Goal: Information Seeking & Learning: Learn about a topic

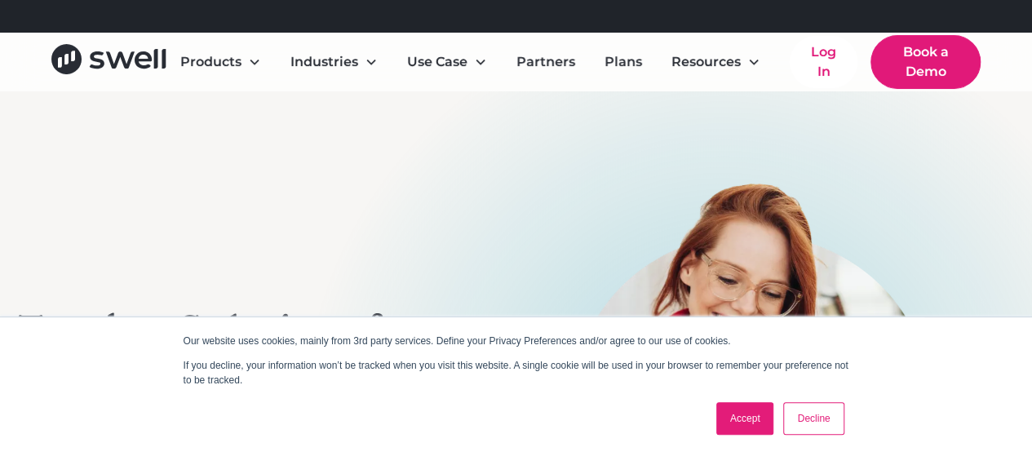
scroll to position [90, 0]
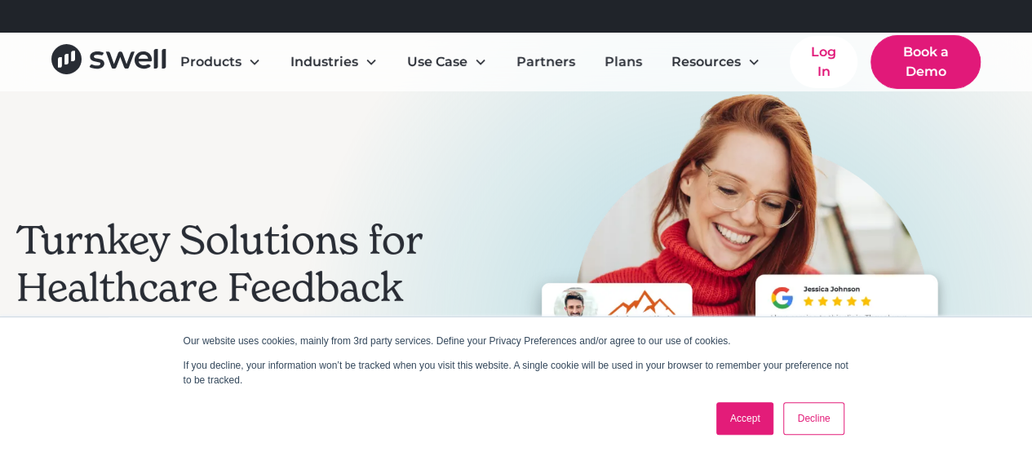
click at [839, 418] on link "Decline" at bounding box center [813, 418] width 60 height 33
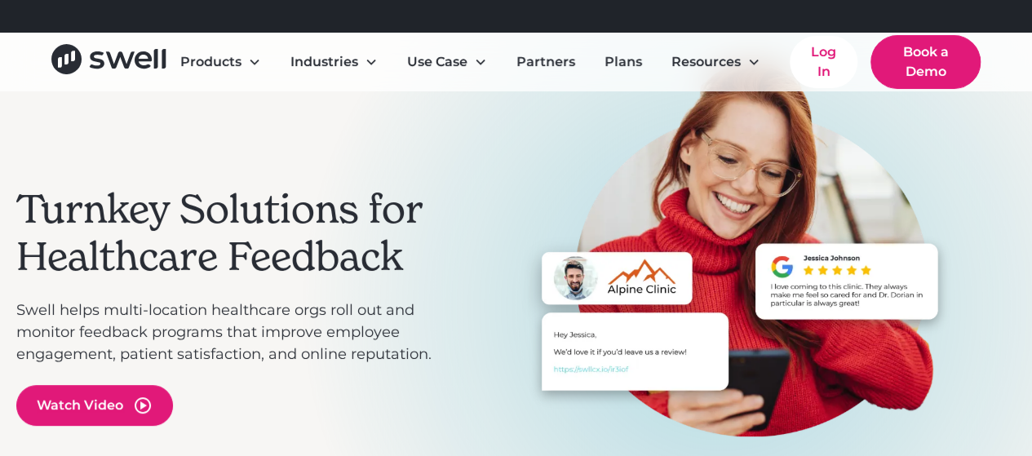
scroll to position [121, 0]
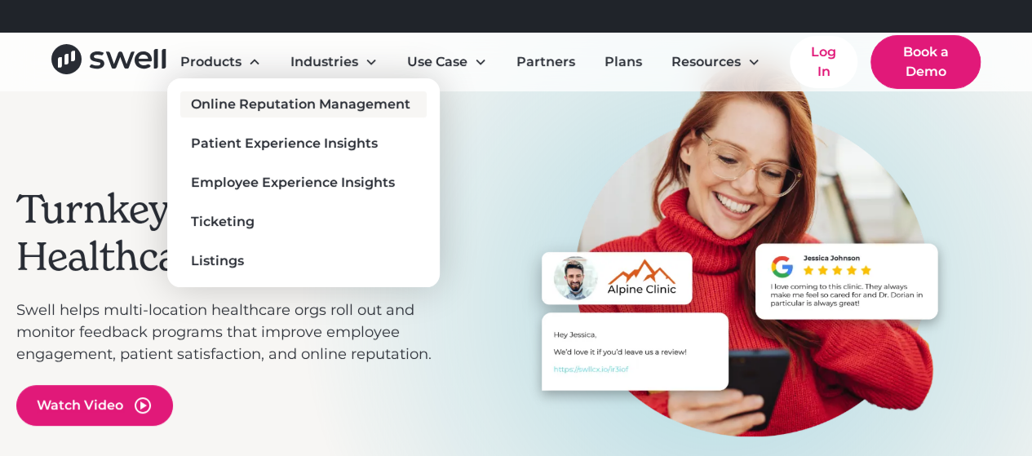
click at [219, 107] on div "Online Reputation Management" at bounding box center [300, 105] width 219 height 20
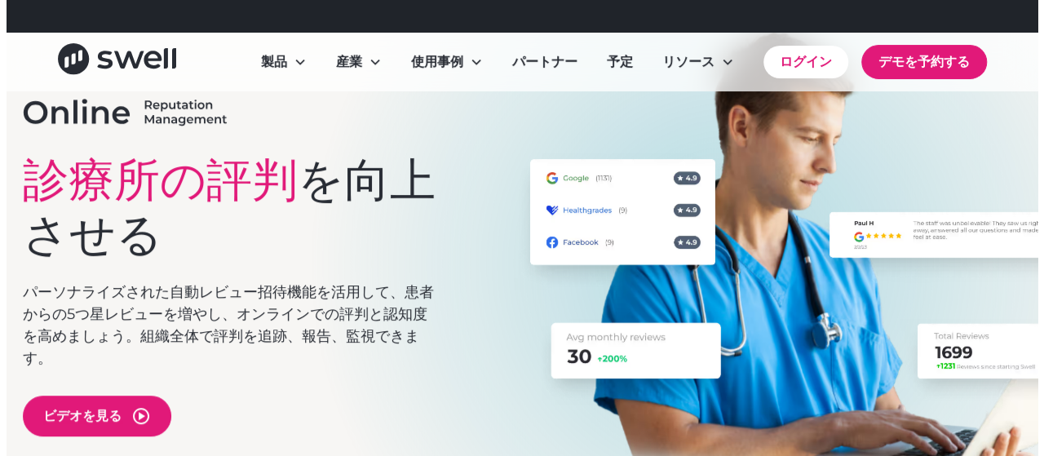
scroll to position [157, 0]
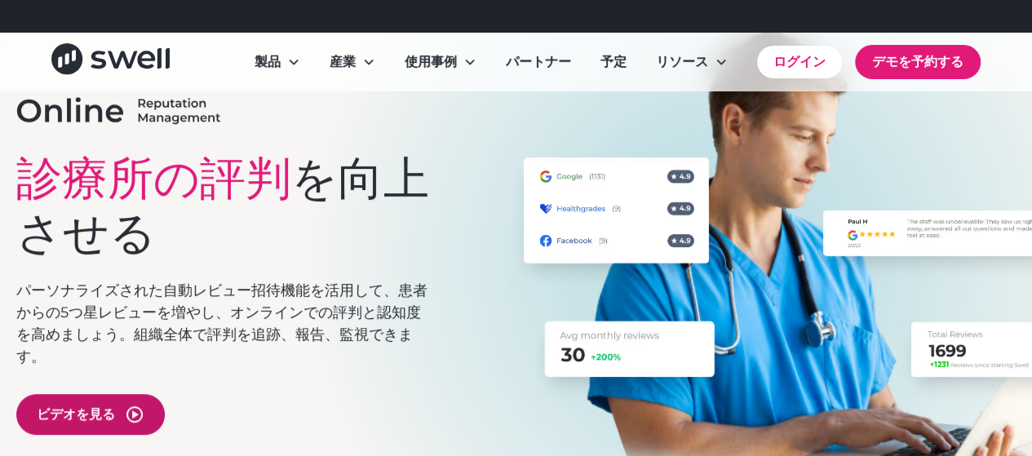
click at [124, 411] on div "ビデオを見る" at bounding box center [90, 414] width 148 height 41
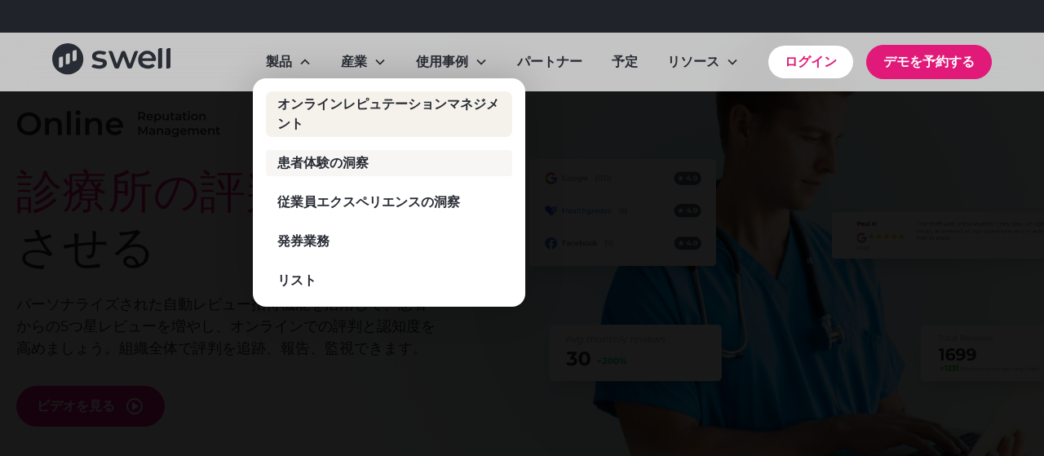
click at [312, 169] on font "患者体験の洞察" at bounding box center [322, 162] width 91 height 15
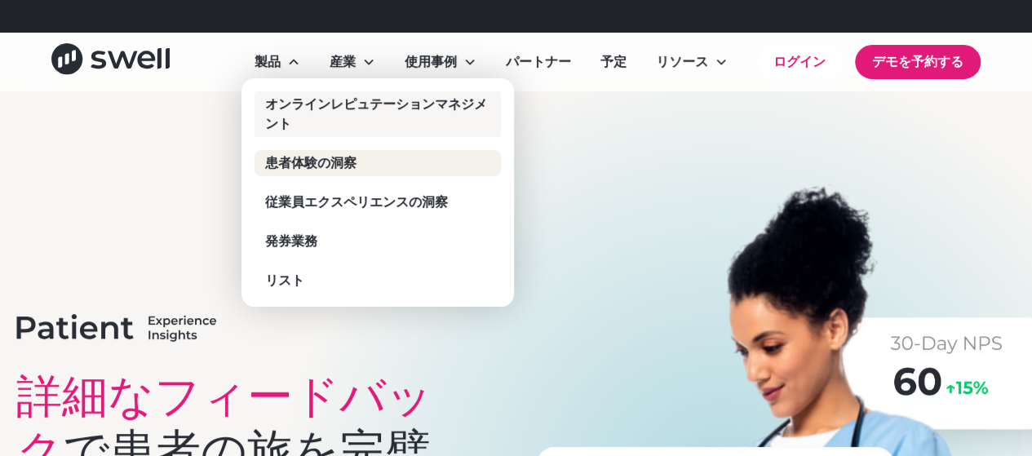
click at [312, 120] on div "オンラインレピュテーションマネジメント" at bounding box center [381, 114] width 232 height 39
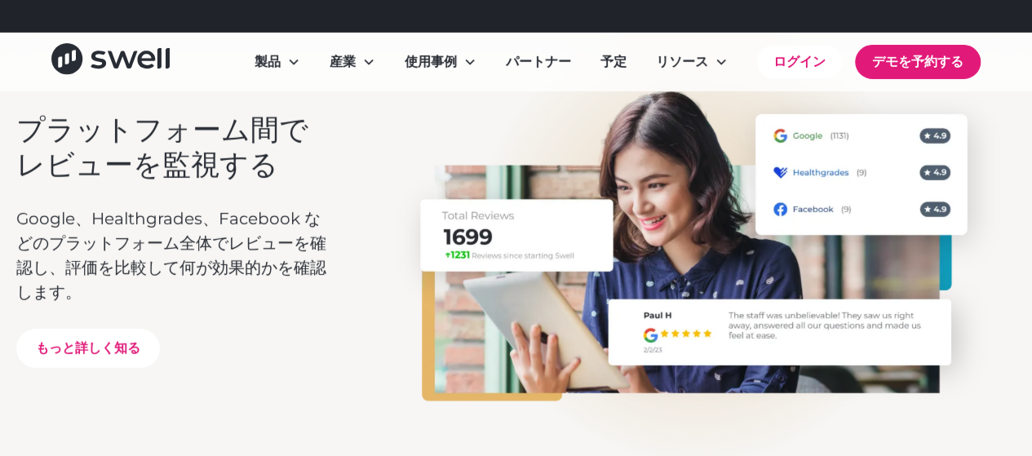
scroll to position [2796, 0]
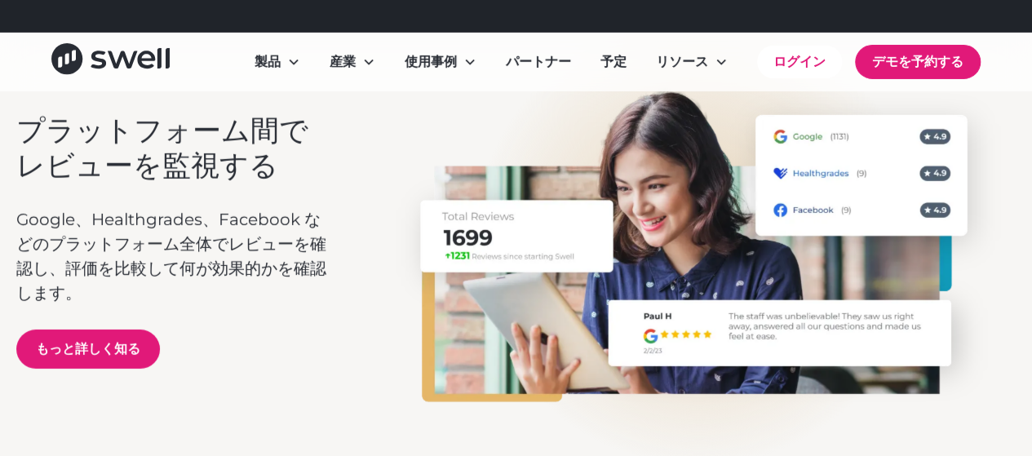
click at [117, 351] on font "もっと詳しく知る" at bounding box center [88, 348] width 104 height 15
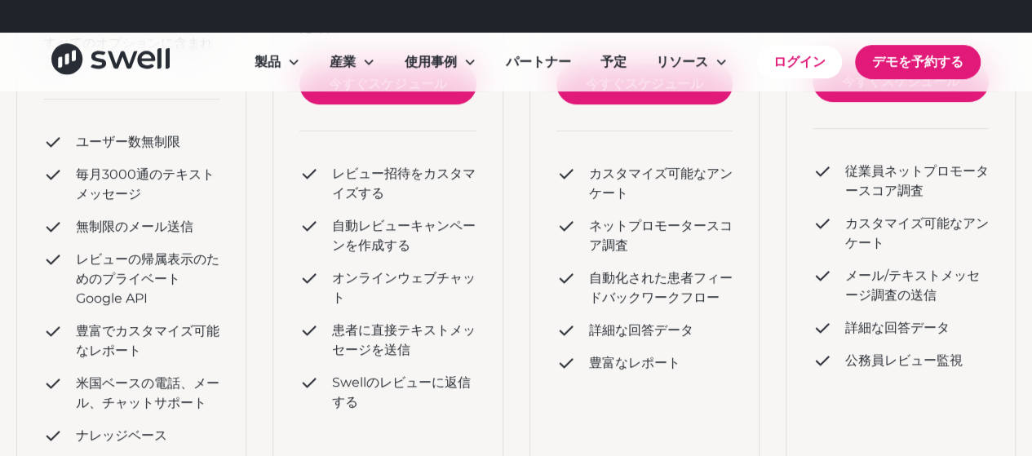
scroll to position [230, 0]
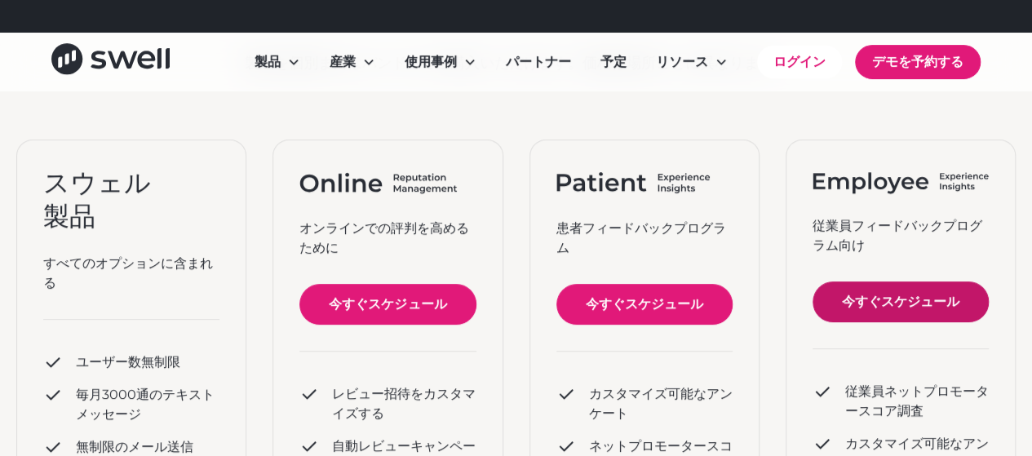
click at [873, 316] on link "今すぐスケジュール" at bounding box center [900, 301] width 176 height 41
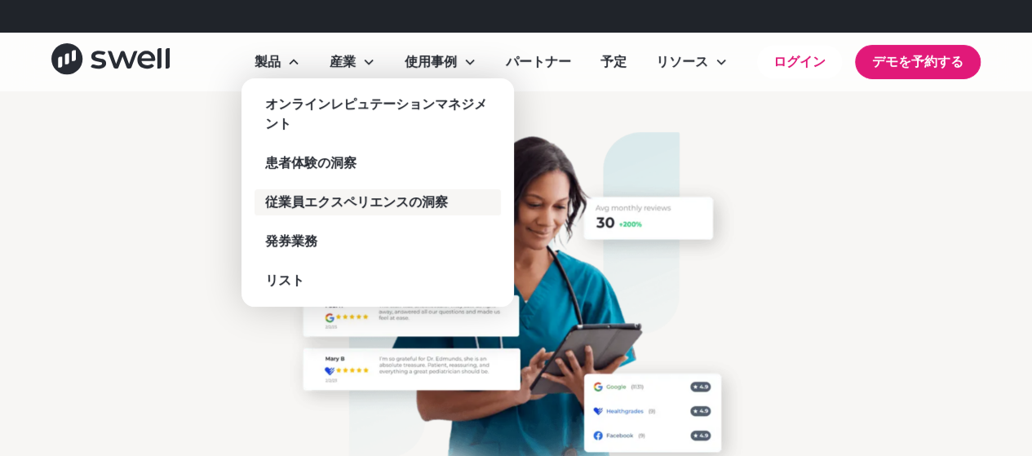
click at [339, 206] on font "従業員エクスペリエンスの洞察" at bounding box center [356, 201] width 183 height 15
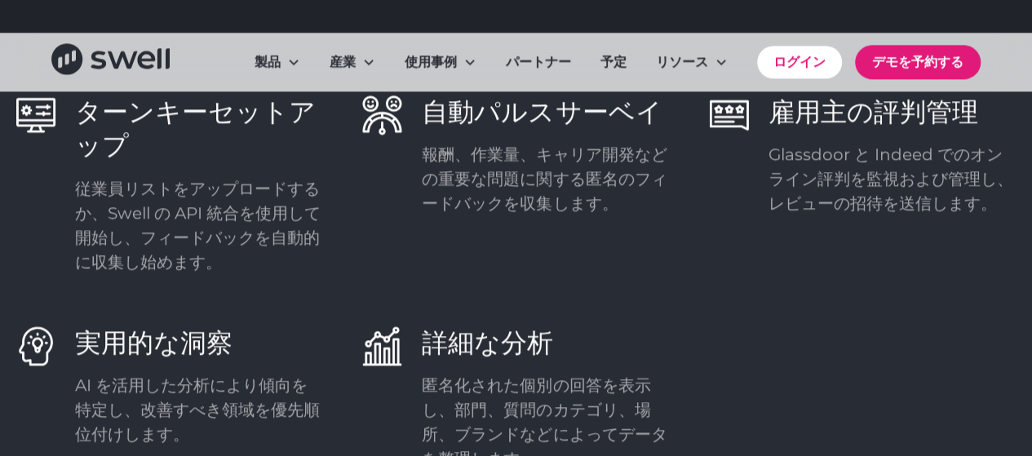
scroll to position [4214, 0]
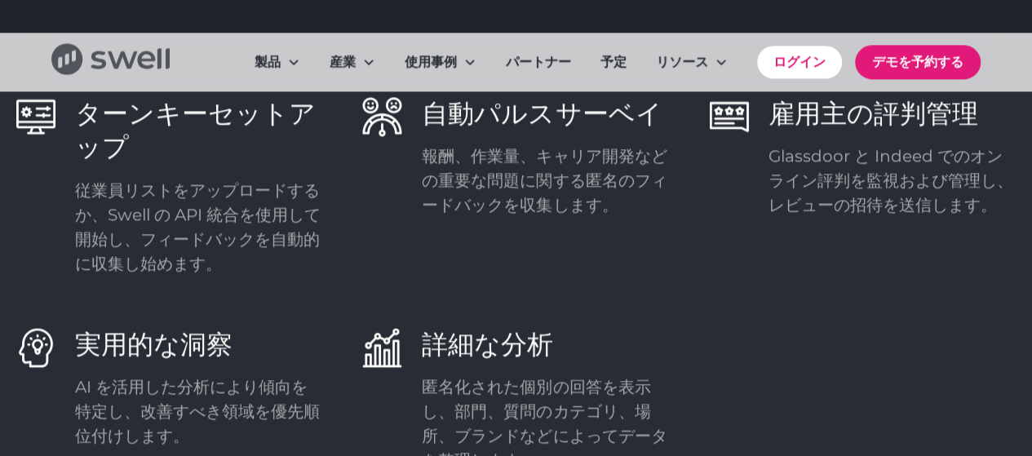
click at [100, 68] on icon "家" at bounding box center [98, 60] width 15 height 18
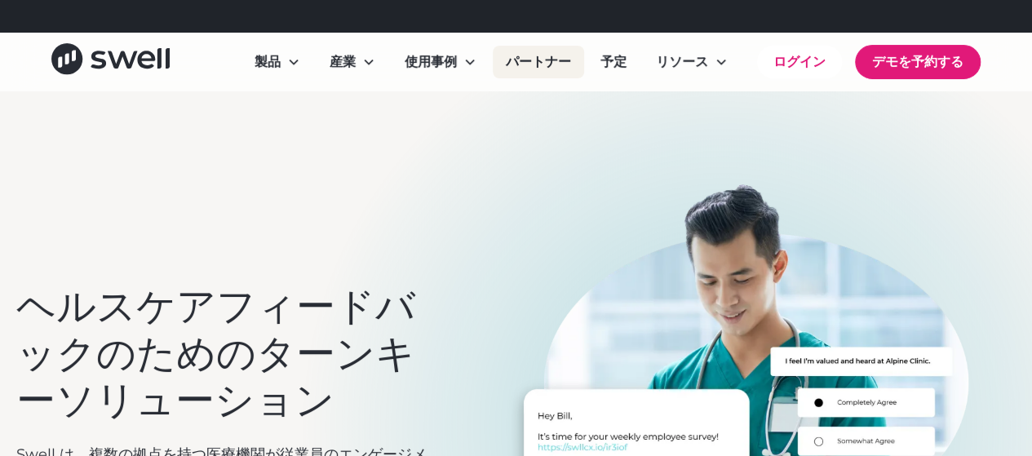
click at [532, 62] on font "パートナー" at bounding box center [538, 61] width 65 height 15
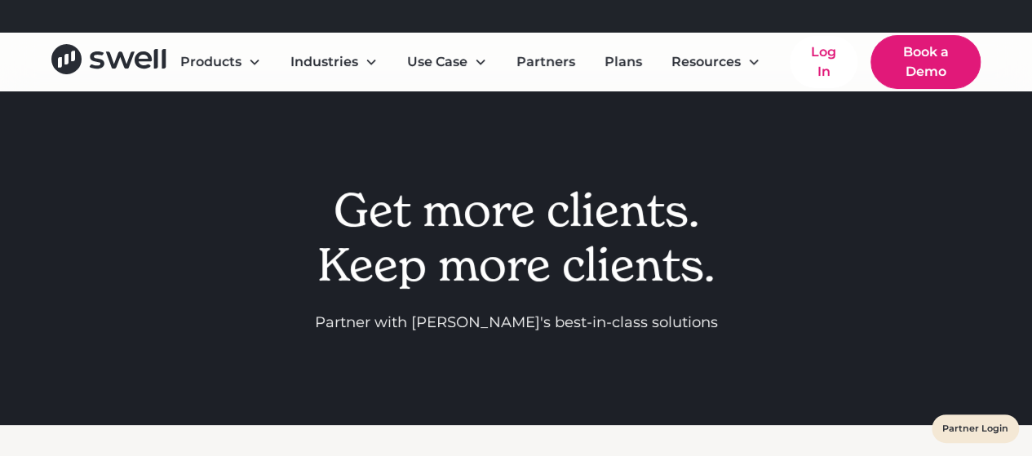
click at [604, 179] on div "Get more clients. Keep more clients. Partner with [PERSON_NAME]'s best-in-class…" at bounding box center [516, 258] width 685 height 334
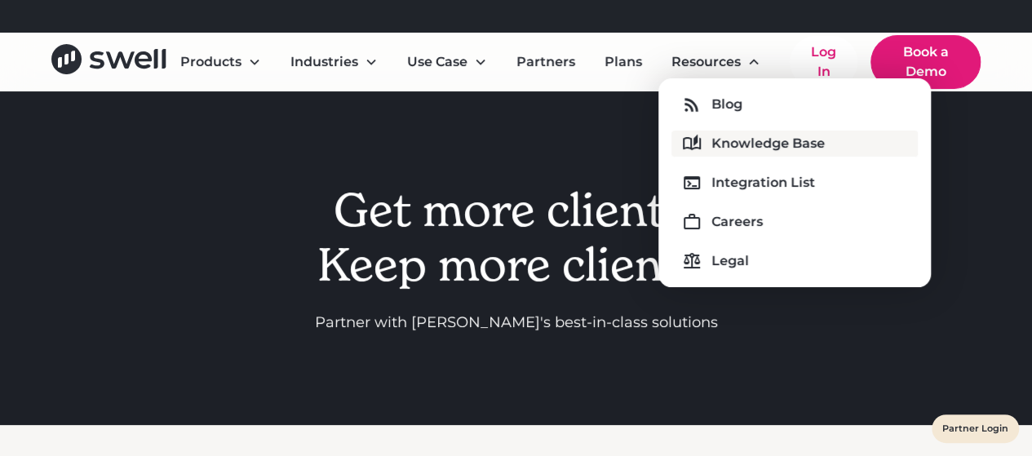
click at [724, 144] on div "Knowledge Base" at bounding box center [767, 144] width 113 height 20
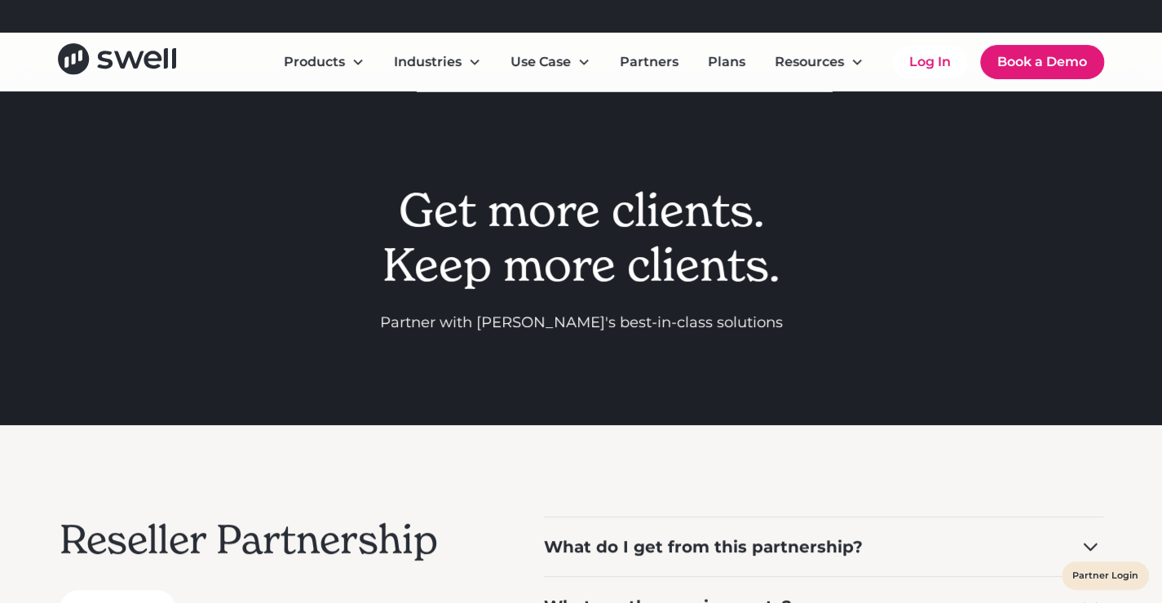
click at [509, 455] on div "Reseller Partnership Get Started What do I get from this partnership? Sell Swel…" at bounding box center [582, 606] width 1044 height 362
